Goal: Task Accomplishment & Management: Manage account settings

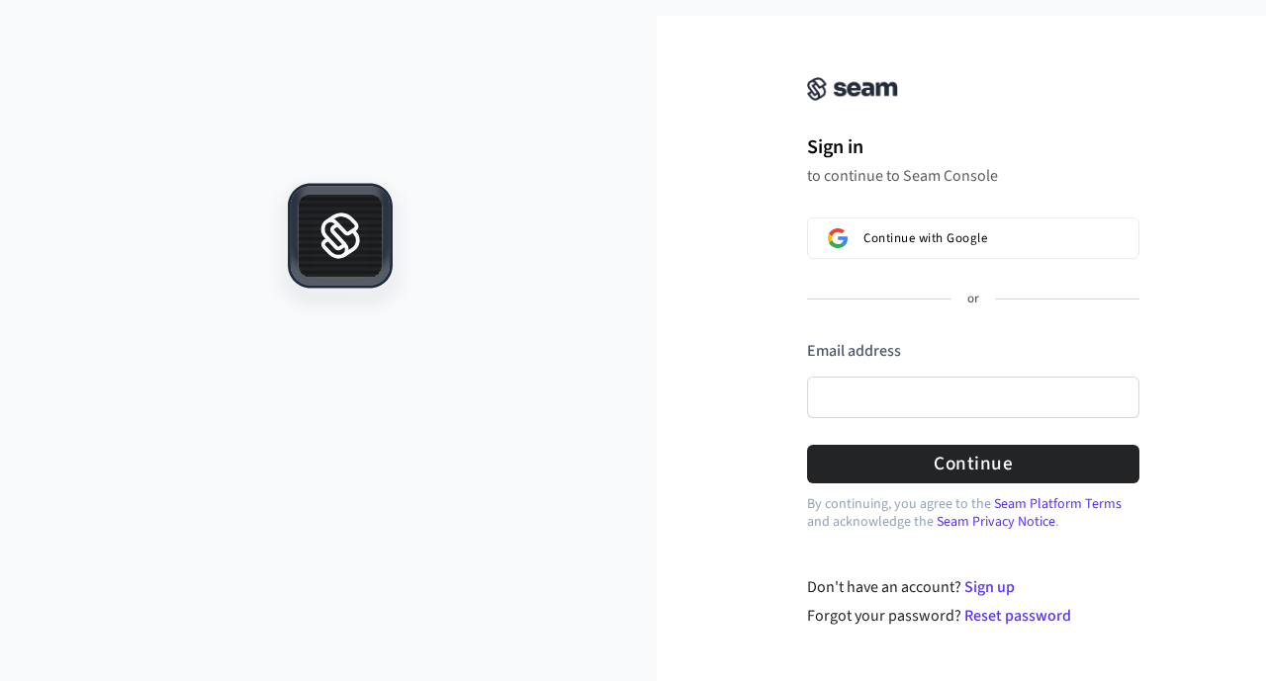
click at [1077, 147] on h1 "Sign in" at bounding box center [973, 148] width 332 height 30
click at [911, 404] on input "Email address" at bounding box center [973, 398] width 332 height 42
click at [807, 340] on button "submit" at bounding box center [807, 340] width 0 height 0
type input "**********"
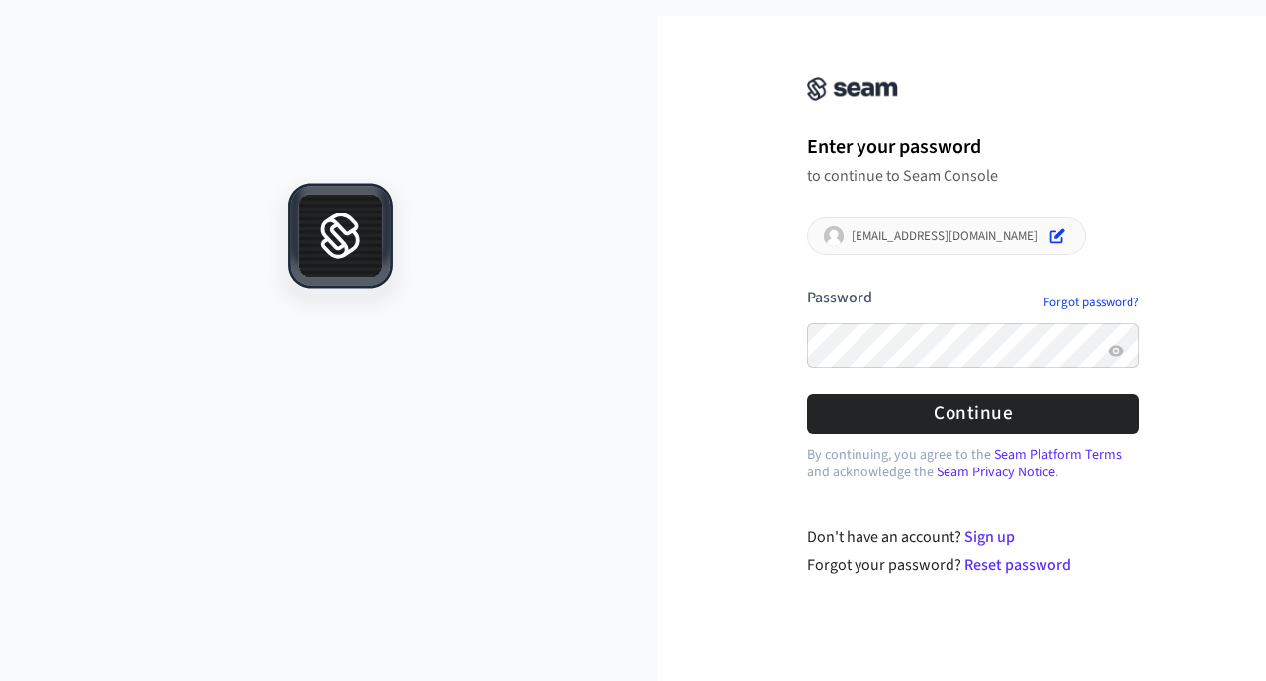
click at [807, 287] on button "submit" at bounding box center [807, 287] width 0 height 0
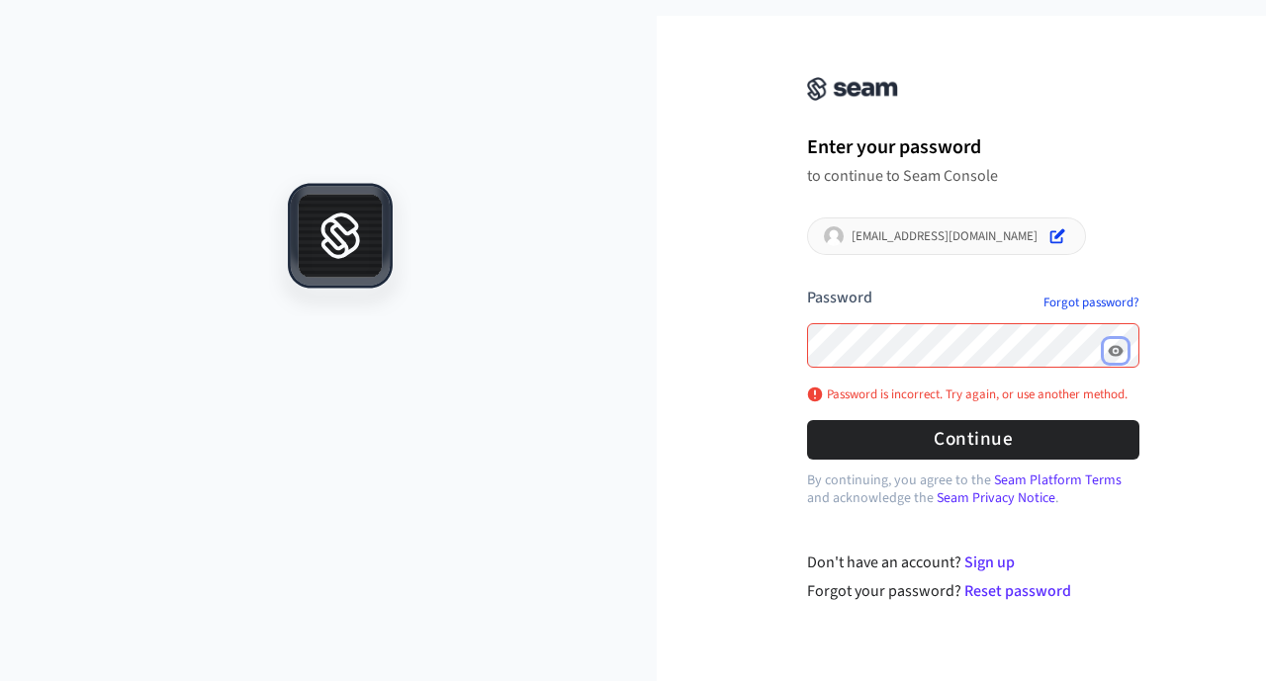
click at [1116, 358] on icon "Show password" at bounding box center [1116, 351] width 16 height 16
click at [807, 287] on button "submit" at bounding box center [807, 287] width 0 height 0
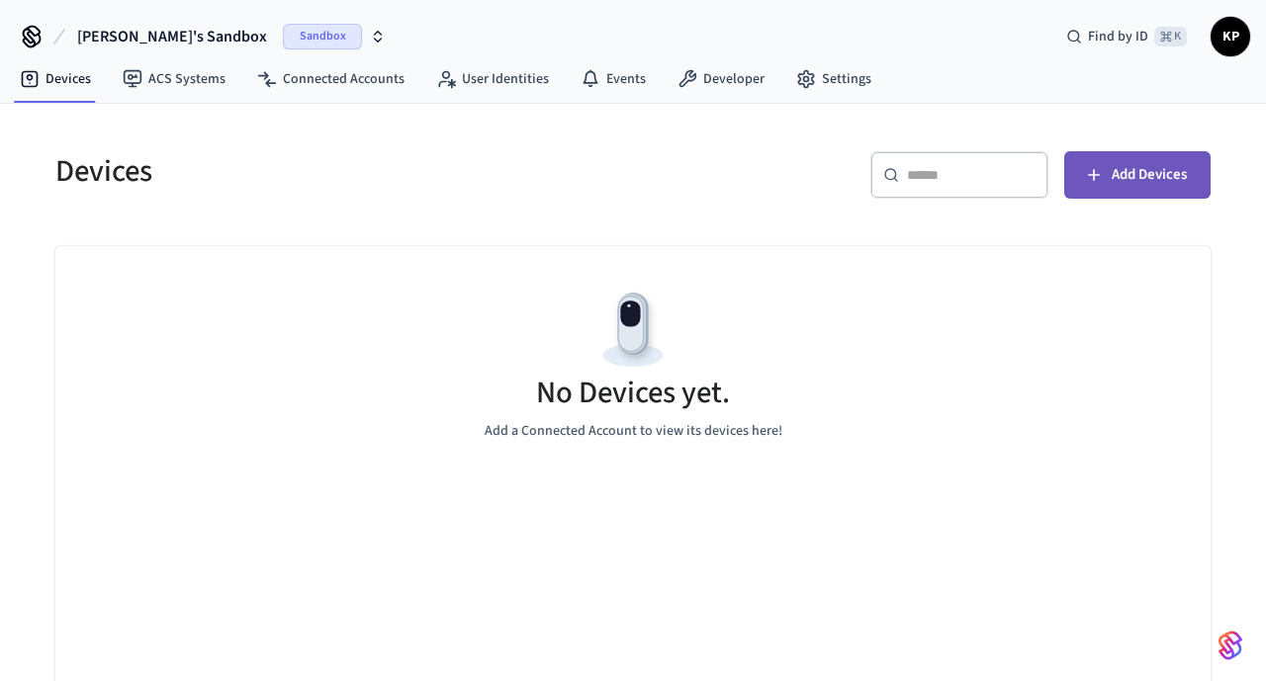
click at [1151, 178] on span "Add Devices" at bounding box center [1149, 175] width 75 height 26
click at [283, 38] on span "Sandbox" at bounding box center [322, 37] width 79 height 26
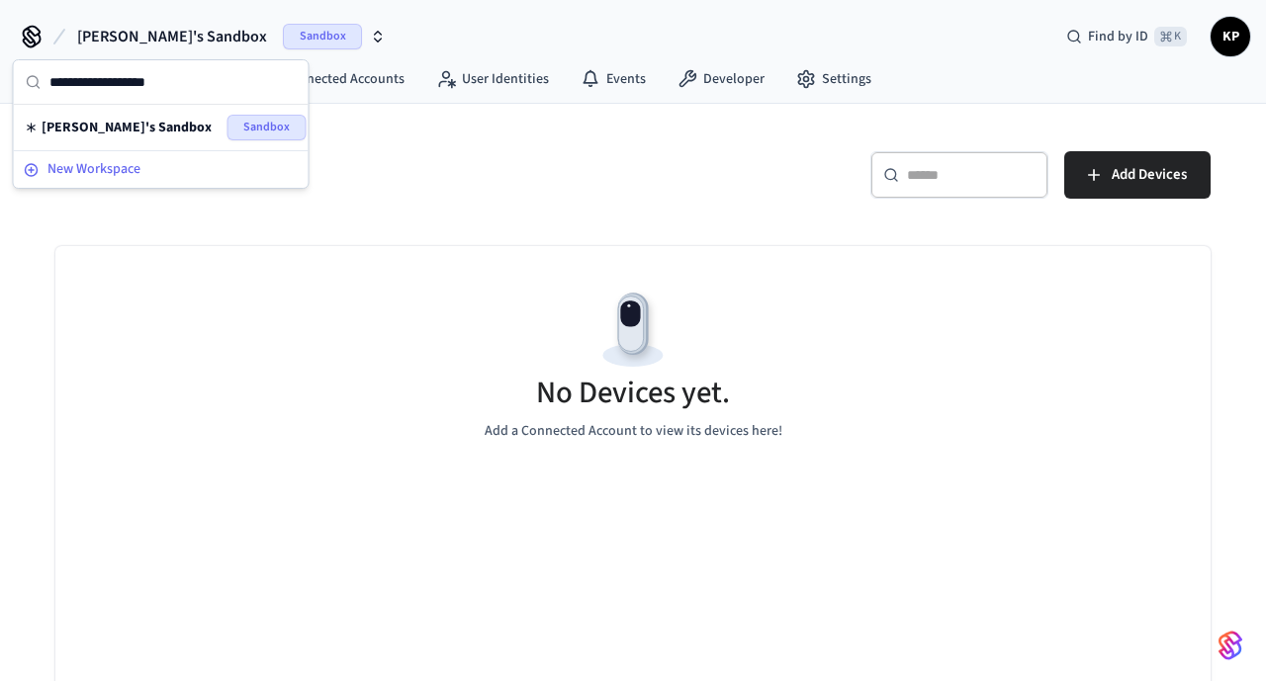
click at [141, 169] on div "New Workspace" at bounding box center [161, 169] width 275 height 21
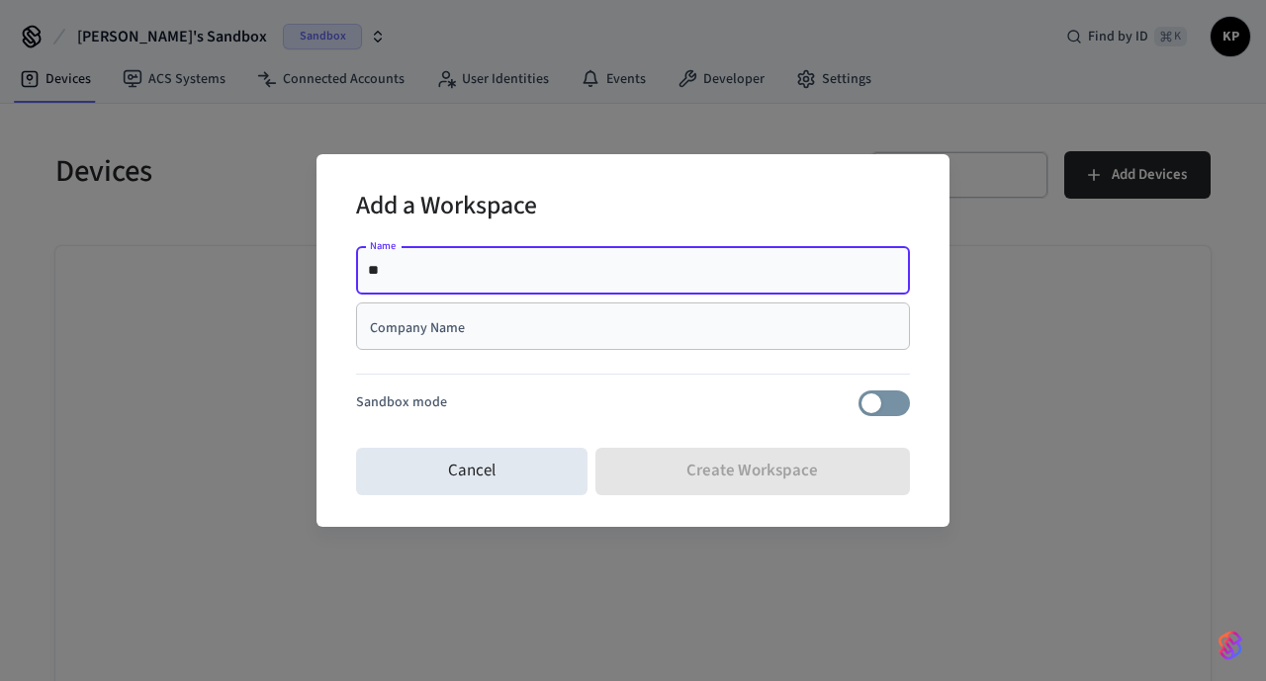
type input "**"
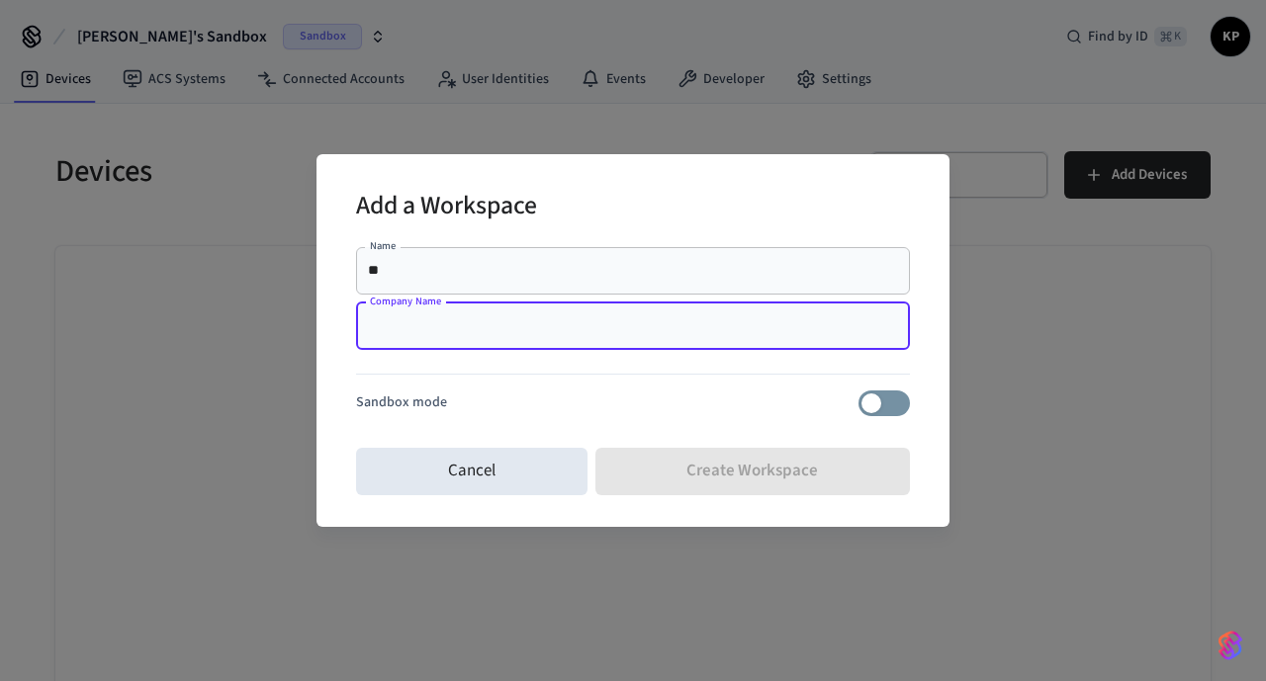
click at [404, 322] on input "Company Name" at bounding box center [633, 326] width 530 height 20
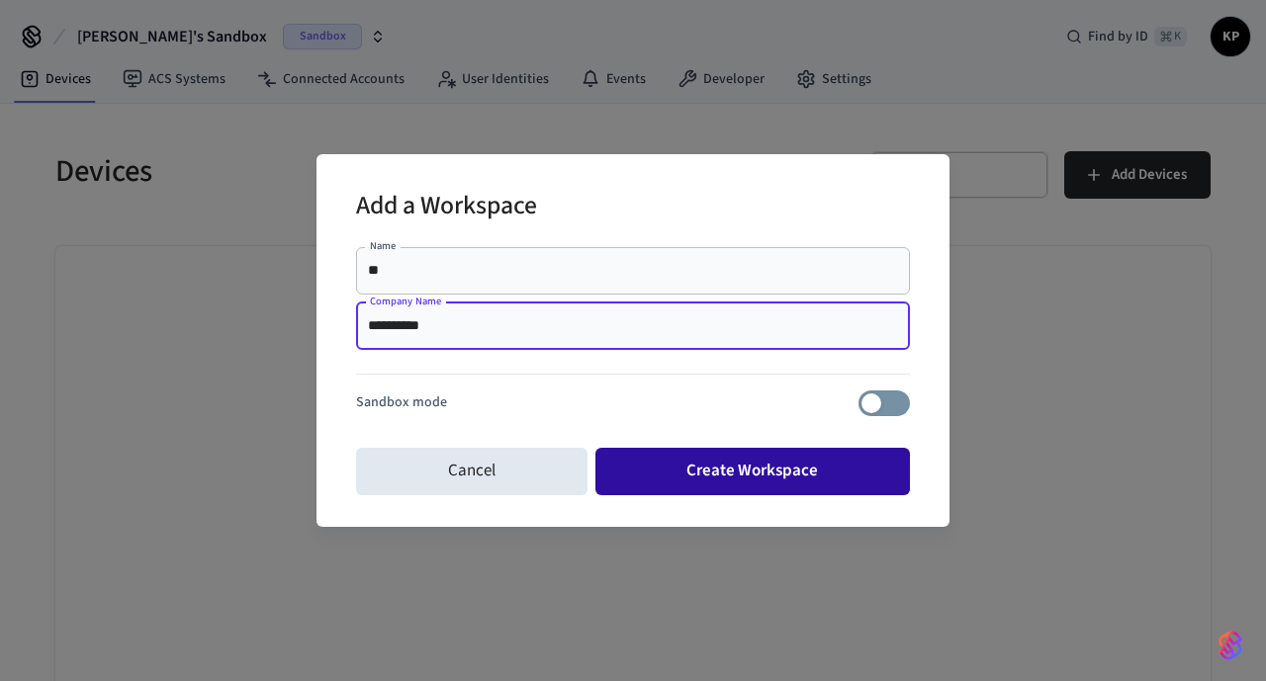
type input "**********"
click at [737, 471] on button "Create Workspace" at bounding box center [752, 471] width 315 height 47
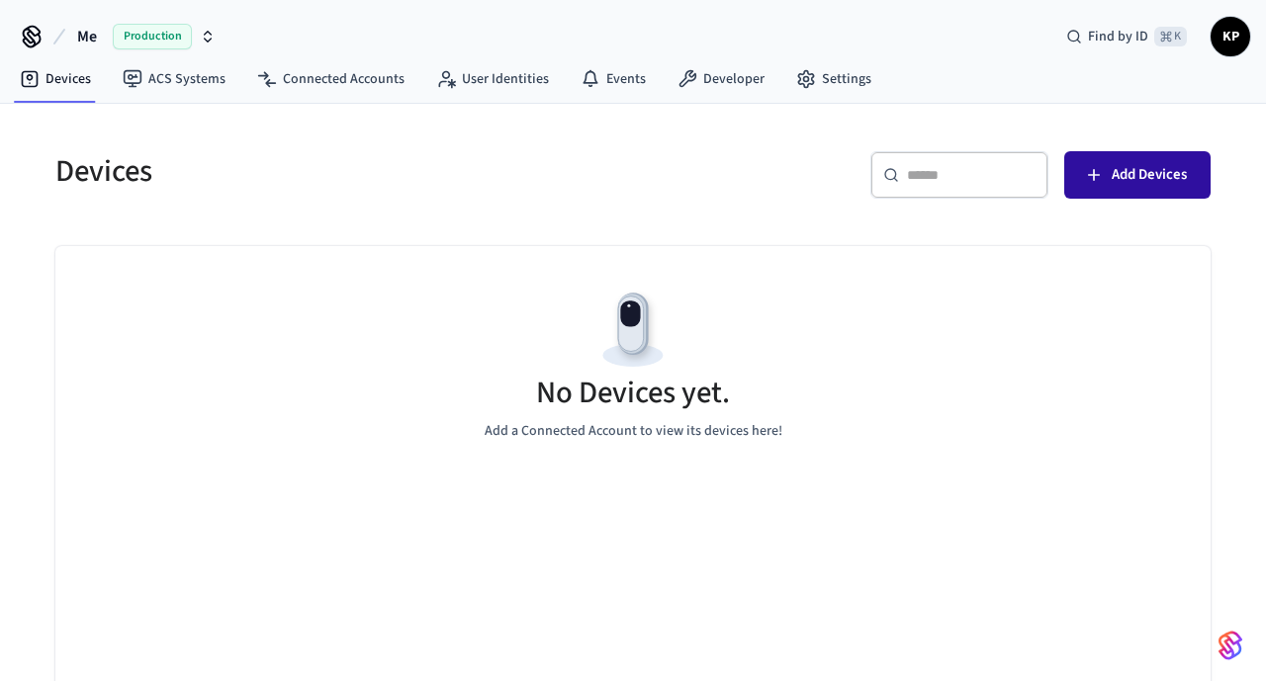
click at [1165, 170] on span "Add Devices" at bounding box center [1149, 175] width 75 height 26
click at [1110, 161] on button "Add Devices" at bounding box center [1137, 174] width 146 height 47
